Goal: Information Seeking & Learning: Understand process/instructions

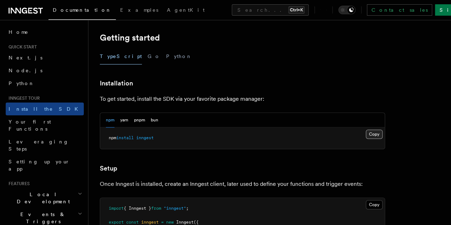
click at [365, 134] on button "Copy Copied" at bounding box center [373, 134] width 17 height 9
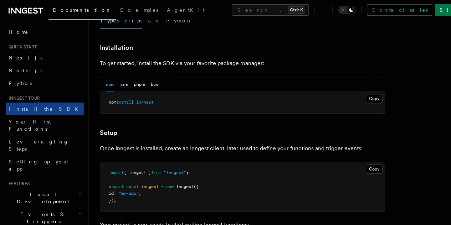
scroll to position [214, 0]
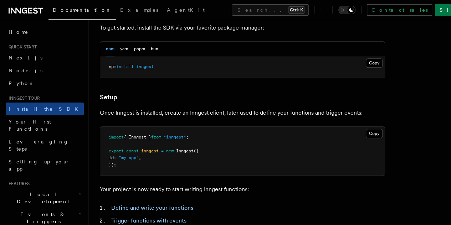
click at [227, 175] on pre "import { Inngest } from "inngest" ; export const inngest = new Inngest ({ id : …" at bounding box center [242, 151] width 284 height 49
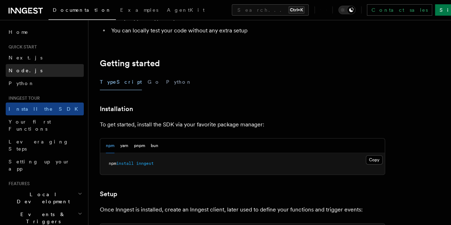
scroll to position [107, 0]
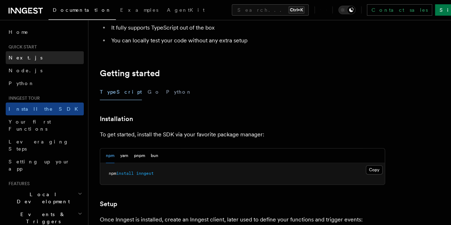
click at [33, 63] on link "Next.js" at bounding box center [45, 57] width 78 height 13
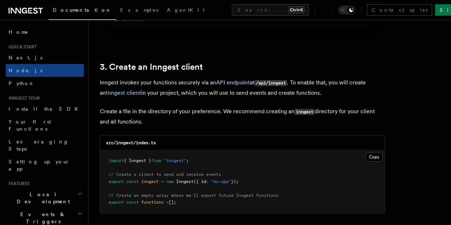
scroll to position [890, 0]
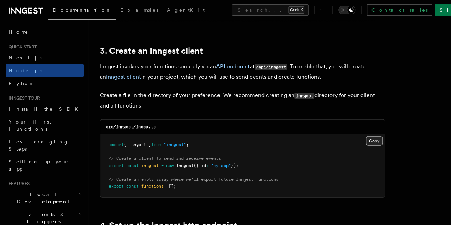
click at [365, 136] on button "Copy Copied" at bounding box center [373, 140] width 17 height 9
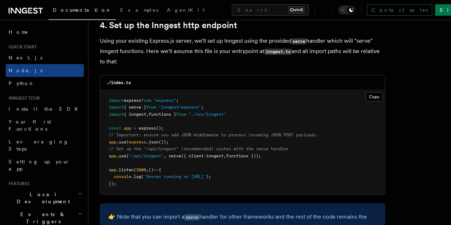
scroll to position [1104, 0]
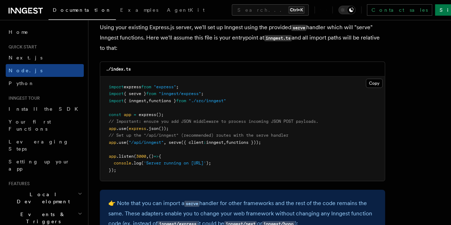
click at [111, 140] on span "app" at bounding box center [112, 142] width 7 height 5
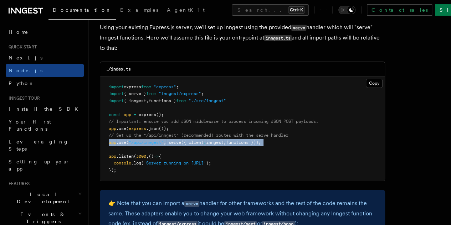
drag, startPoint x: 111, startPoint y: 134, endPoint x: 291, endPoint y: 138, distance: 179.9
click at [291, 138] on pre "import express from "express" ; import { serve } from "inngest/express" ; impor…" at bounding box center [242, 129] width 284 height 105
copy code "app .use ( "/api/inngest" , serve ({ client : inngest , functions }));"
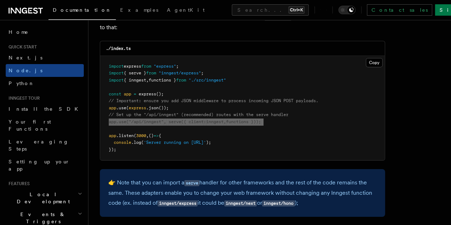
scroll to position [1140, 0]
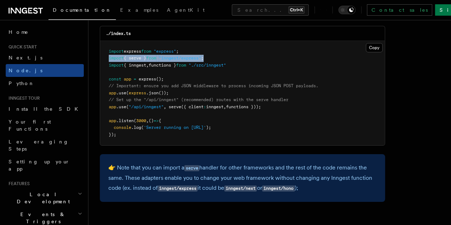
drag, startPoint x: 219, startPoint y: 52, endPoint x: 104, endPoint y: 53, distance: 114.7
click at [104, 53] on pre "import express from "express" ; import { serve } from "inngest/express" ; impor…" at bounding box center [242, 93] width 284 height 105
copy span "import { serve } from "inngest/express" ;"
click at [268, 125] on pre "import express from "express" ; import { serve } from "inngest/express" ; impor…" at bounding box center [242, 93] width 284 height 105
click at [269, 125] on pre "import express from "express" ; import { serve } from "inngest/express" ; impor…" at bounding box center [242, 93] width 284 height 105
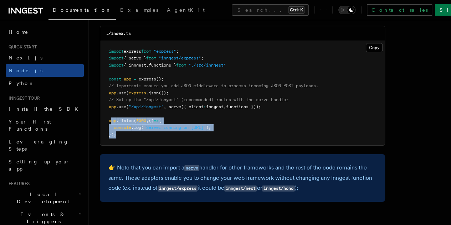
drag, startPoint x: 268, startPoint y: 129, endPoint x: 112, endPoint y: 117, distance: 156.8
click at [112, 117] on pre "import express from "express" ; import { serve } from "inngest/express" ; impor…" at bounding box center [242, 93] width 284 height 105
click at [185, 128] on pre "import express from "express" ; import { serve } from "inngest/express" ; impor…" at bounding box center [242, 93] width 284 height 105
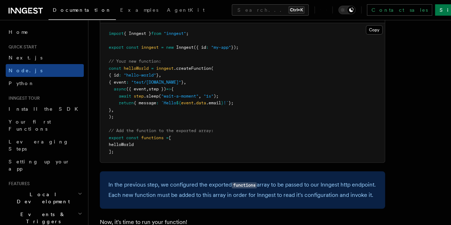
scroll to position [1460, 0]
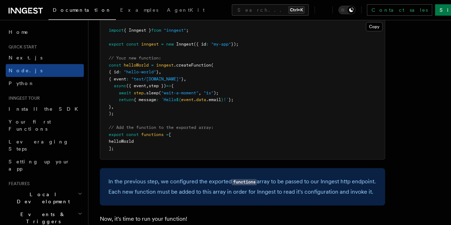
click at [114, 68] on span "const" at bounding box center [115, 65] width 12 height 5
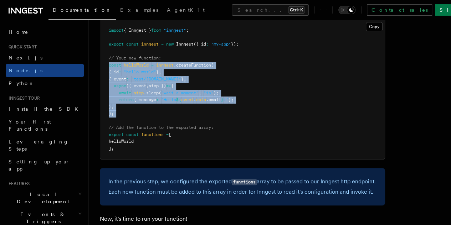
drag, startPoint x: 114, startPoint y: 81, endPoint x: 134, endPoint y: 126, distance: 49.9
click at [134, 126] on pre "import { Inngest } from "inngest" ; export const inngest = new Inngest ({ id : …" at bounding box center [242, 89] width 284 height 139
copy code "const helloWorld = inngest .createFunction ( { id : "hello-world" } , { event :…"
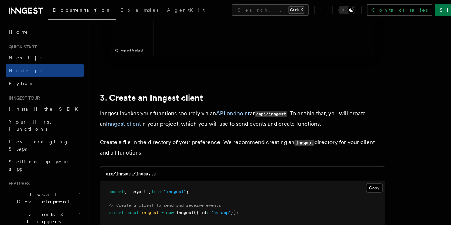
scroll to position [855, 0]
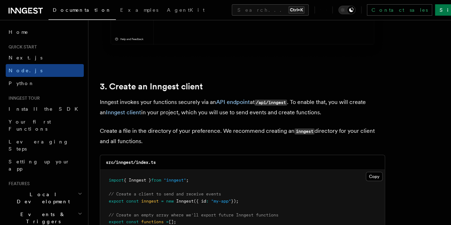
drag, startPoint x: 176, startPoint y: 140, endPoint x: 146, endPoint y: 139, distance: 29.9
click at [147, 139] on p "Create a file in the directory of your preference. We recommend creating an inn…" at bounding box center [242, 136] width 285 height 20
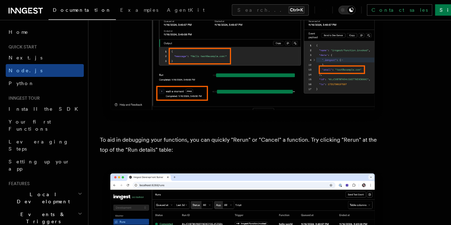
scroll to position [3063, 0]
